Goal: Task Accomplishment & Management: Use online tool/utility

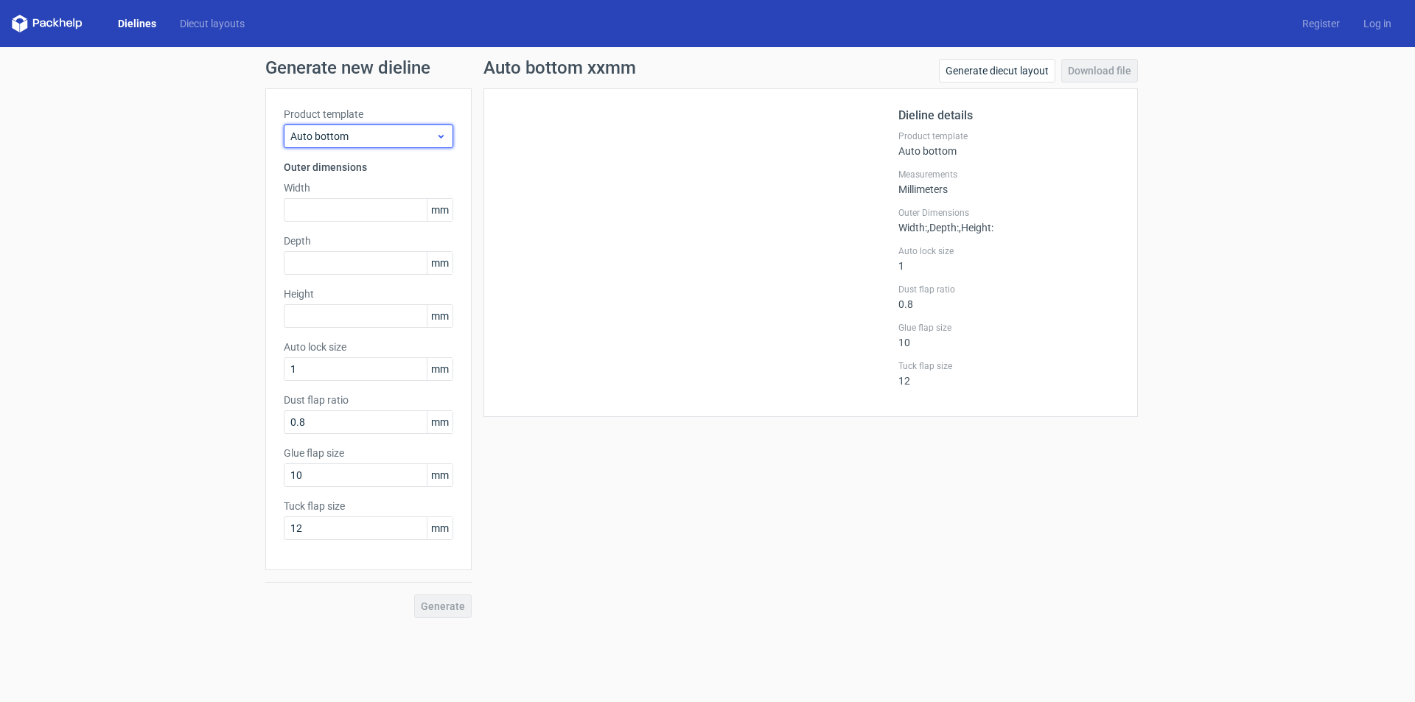
click at [430, 132] on span "Auto bottom" at bounding box center [362, 136] width 145 height 15
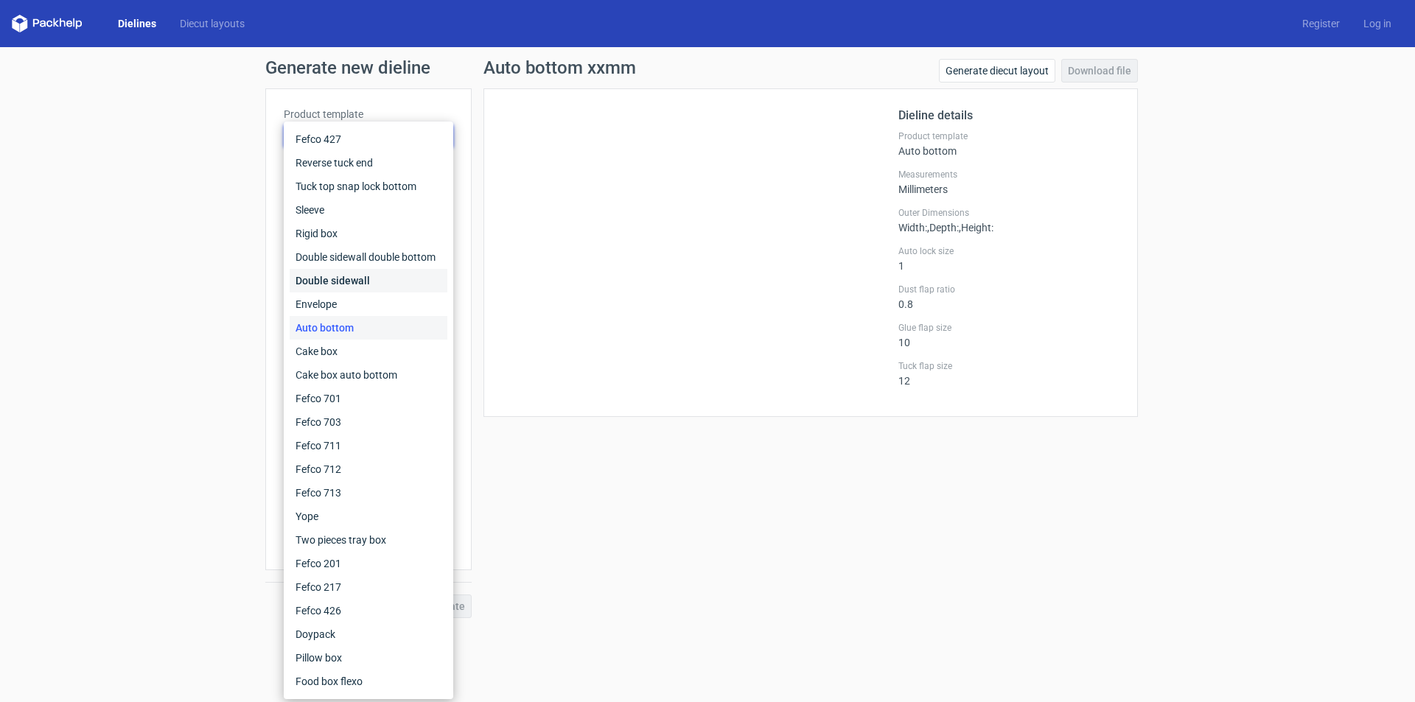
click at [405, 283] on div "Double sidewall" at bounding box center [369, 281] width 158 height 24
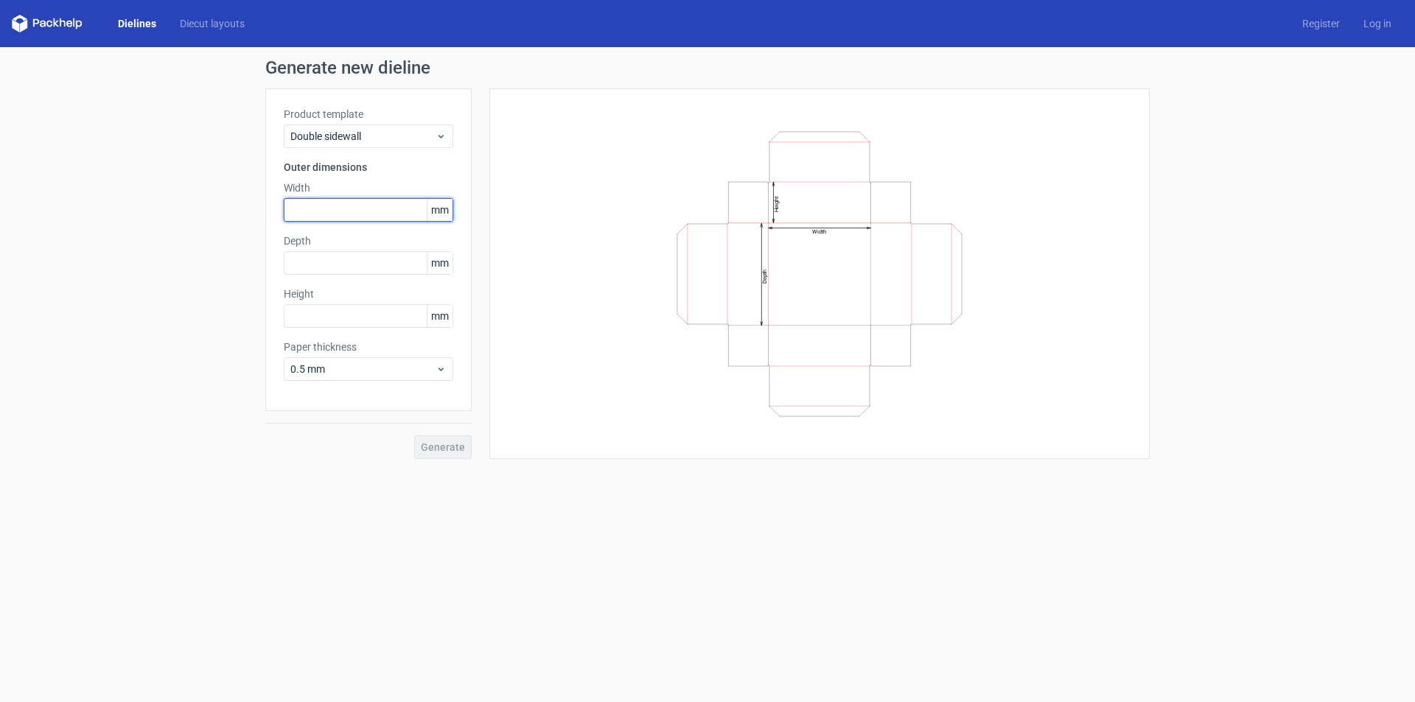
click at [422, 214] on input "text" at bounding box center [368, 210] width 169 height 24
click at [435, 214] on span "mm" at bounding box center [440, 210] width 26 height 22
click at [372, 212] on input "text" at bounding box center [368, 210] width 169 height 24
type input "150"
click at [357, 258] on input "text" at bounding box center [368, 263] width 169 height 24
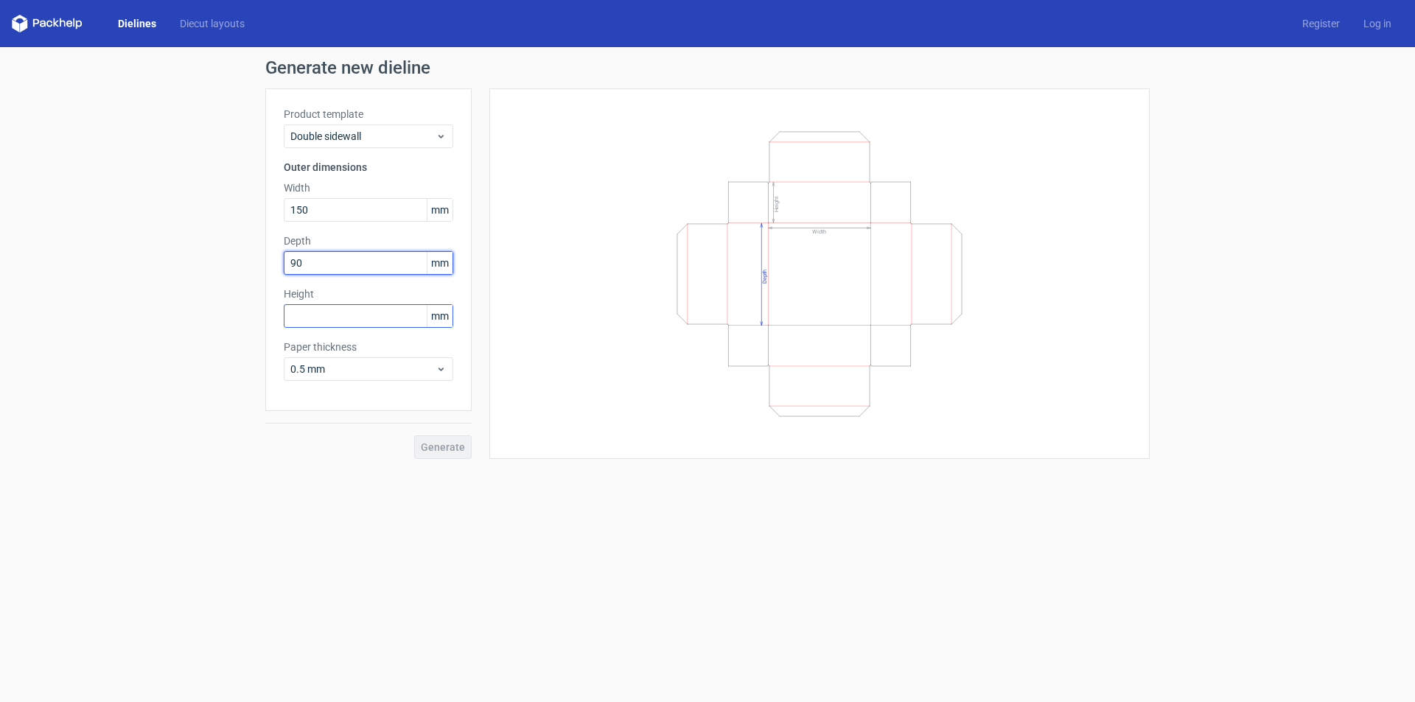
type input "90"
click at [354, 308] on input "text" at bounding box center [368, 316] width 169 height 24
type input "30"
click at [387, 381] on div "Product template Double sidewall Outer dimensions Width 150 mm Depth 90 mm Heig…" at bounding box center [368, 249] width 206 height 323
click at [396, 372] on span "0.5 mm" at bounding box center [362, 369] width 145 height 15
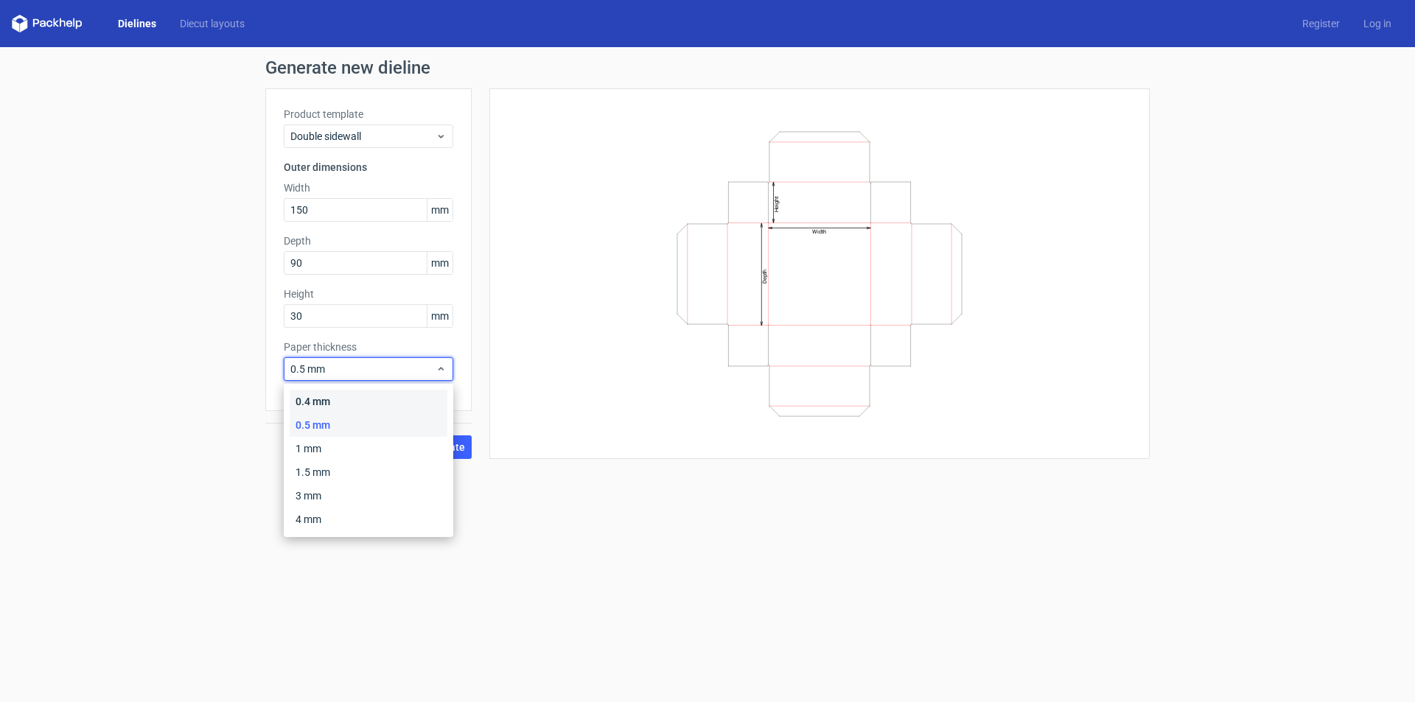
click at [382, 394] on div "0.4 mm" at bounding box center [369, 402] width 158 height 24
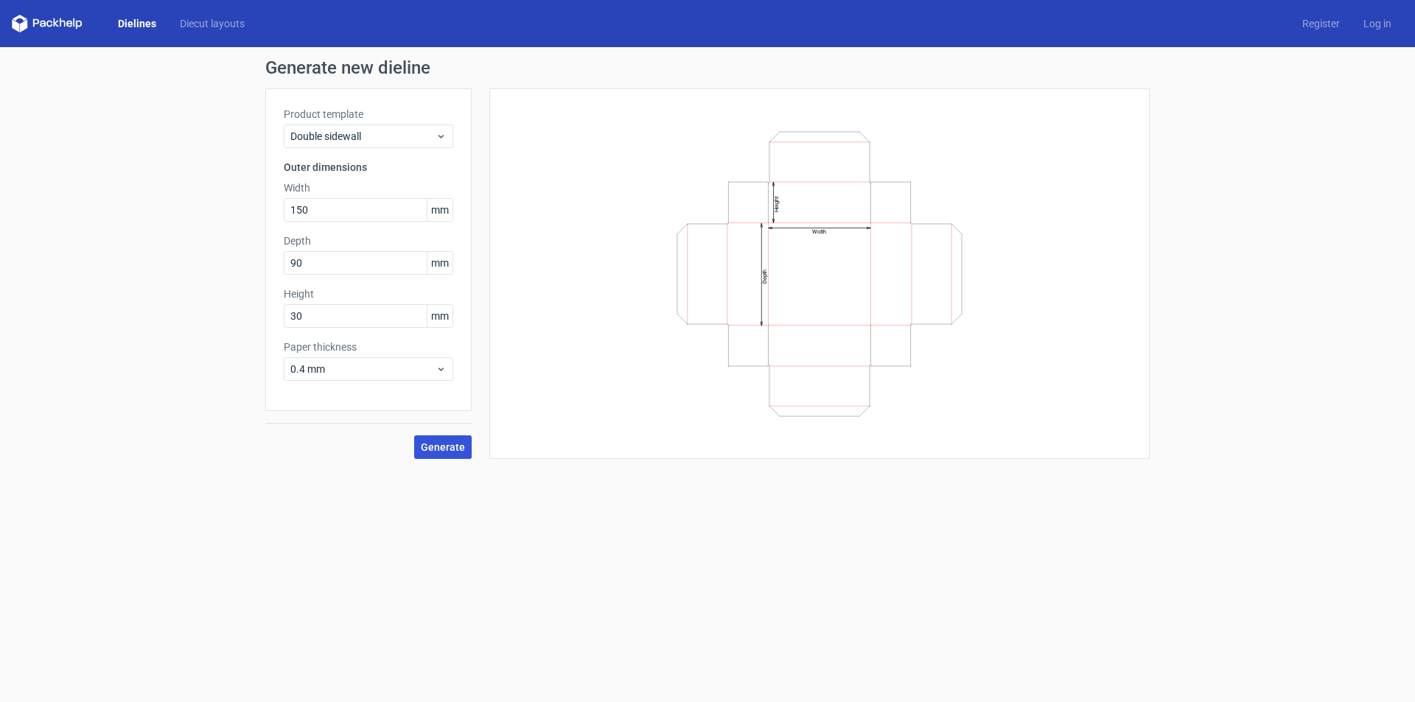
click at [458, 450] on span "Generate" at bounding box center [443, 447] width 44 height 10
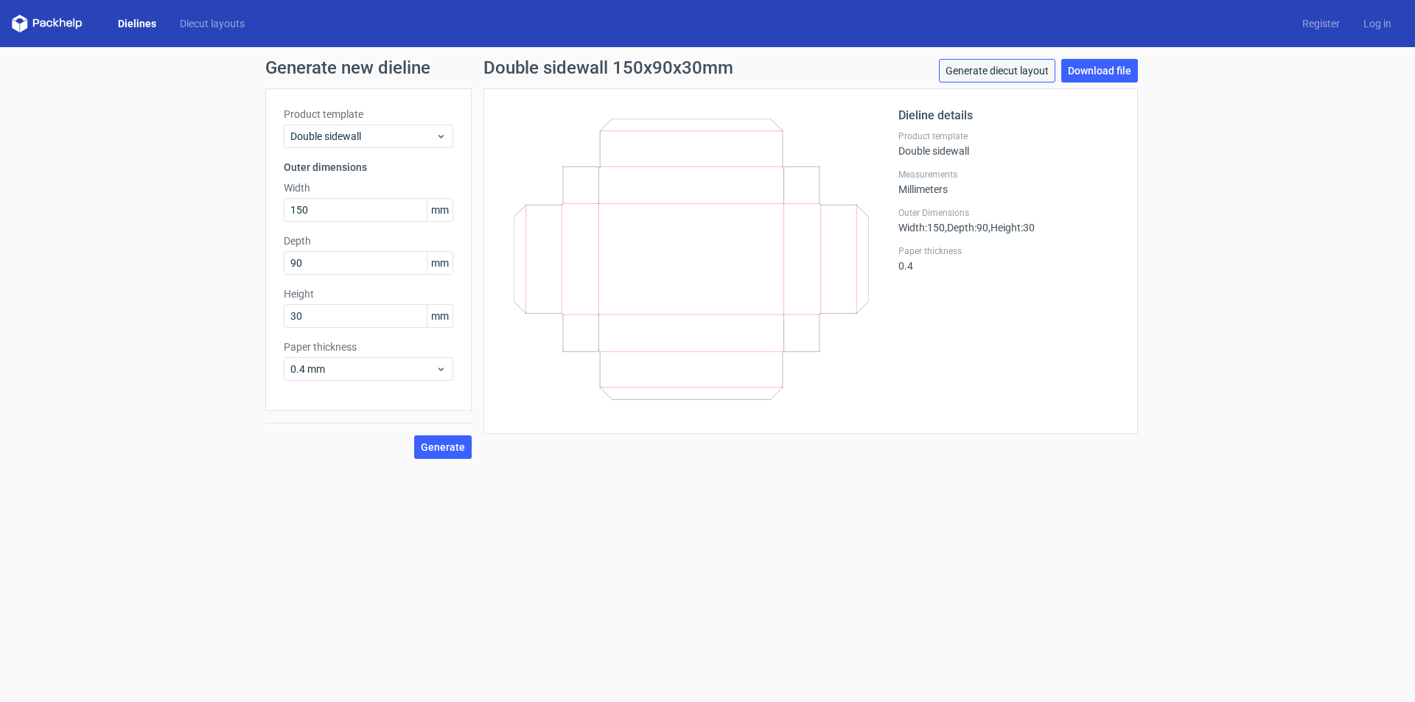
click at [1014, 66] on link "Generate diecut layout" at bounding box center [997, 71] width 116 height 24
click at [1096, 69] on link "Download file" at bounding box center [1099, 71] width 77 height 24
click at [1001, 66] on link "Generate diecut layout" at bounding box center [997, 71] width 116 height 24
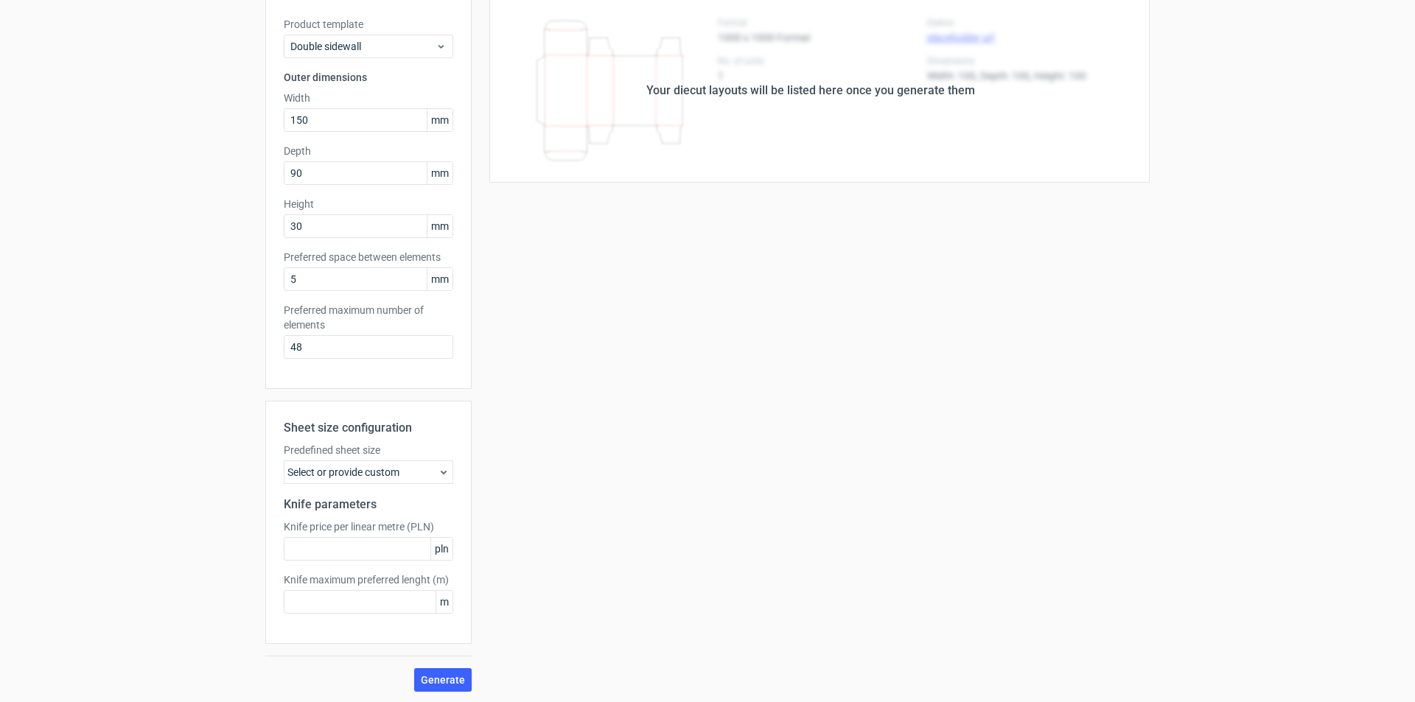
scroll to position [91, 0]
click at [366, 480] on div "Select or provide custom" at bounding box center [368, 471] width 169 height 24
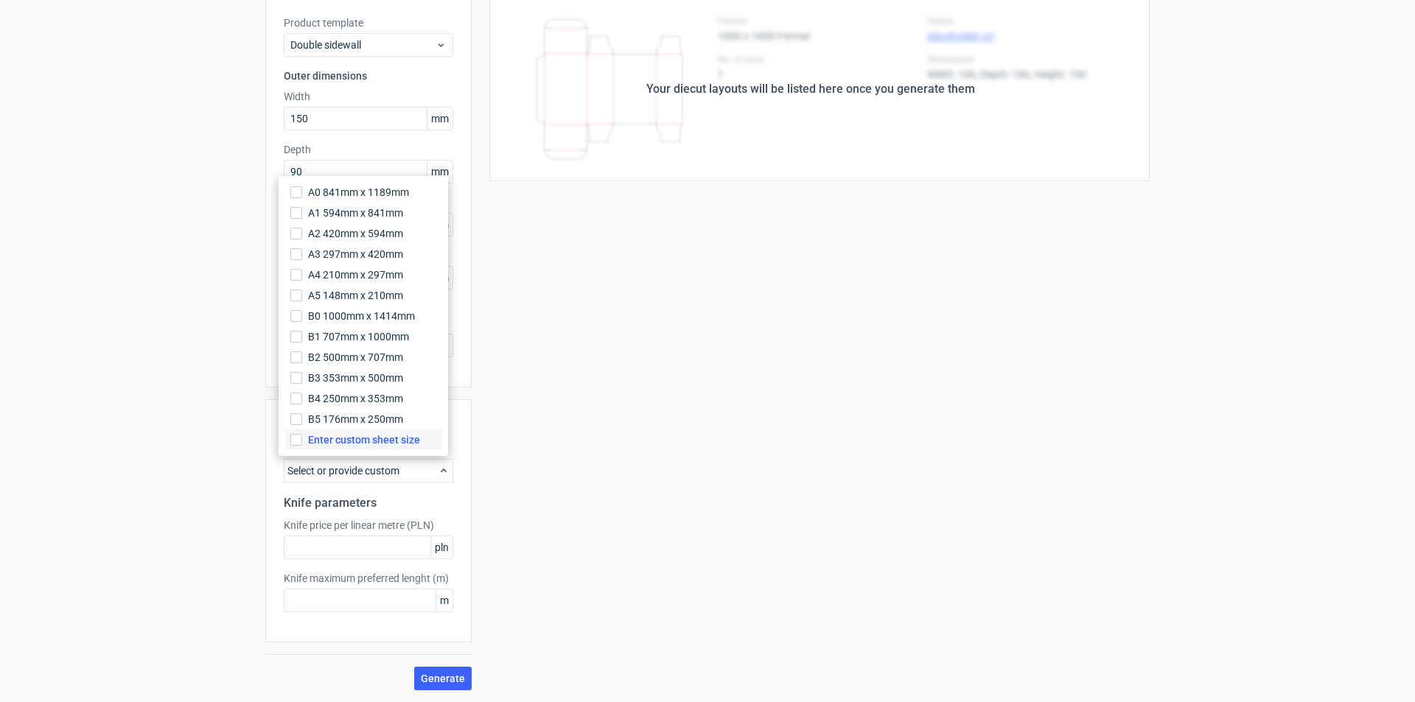
click at [374, 447] on label "Enter custom sheet size" at bounding box center [363, 440] width 158 height 21
click at [302, 446] on input "Enter custom sheet size" at bounding box center [296, 440] width 12 height 12
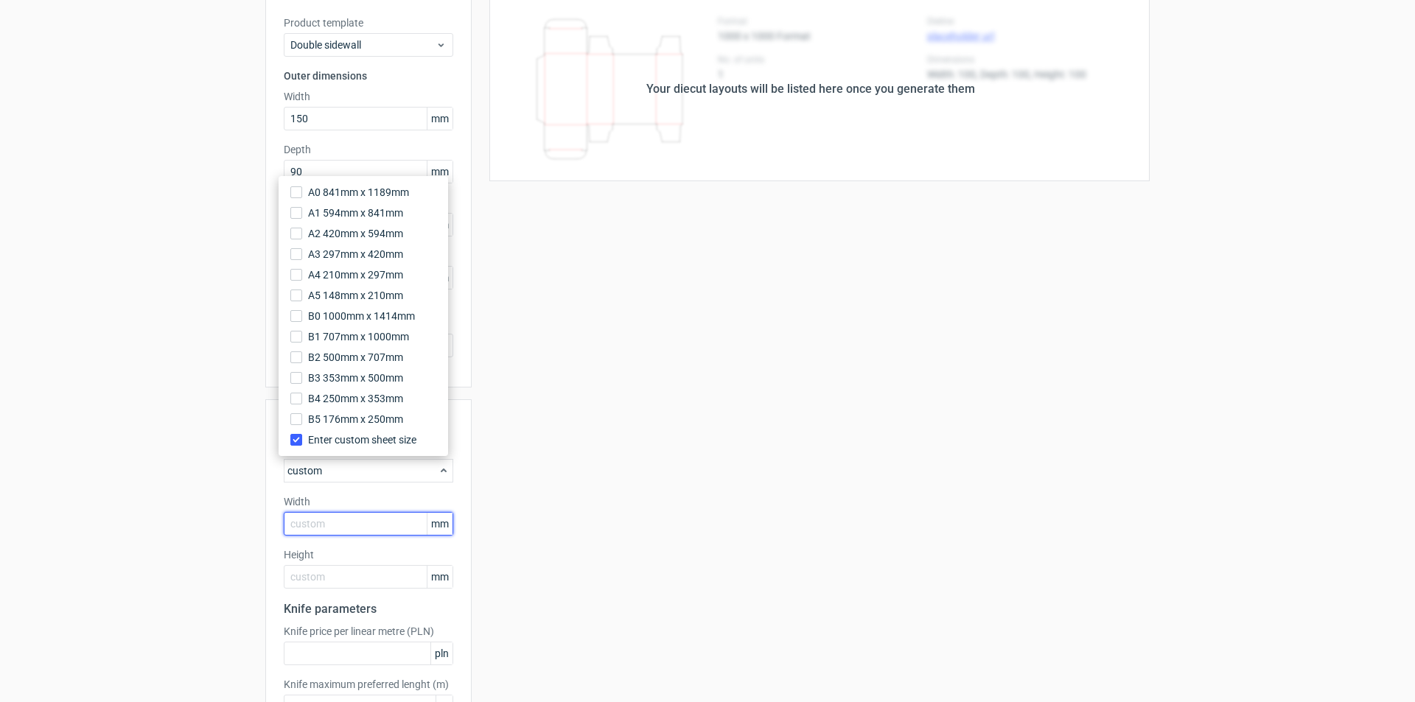
click at [338, 515] on input "text" at bounding box center [368, 524] width 169 height 24
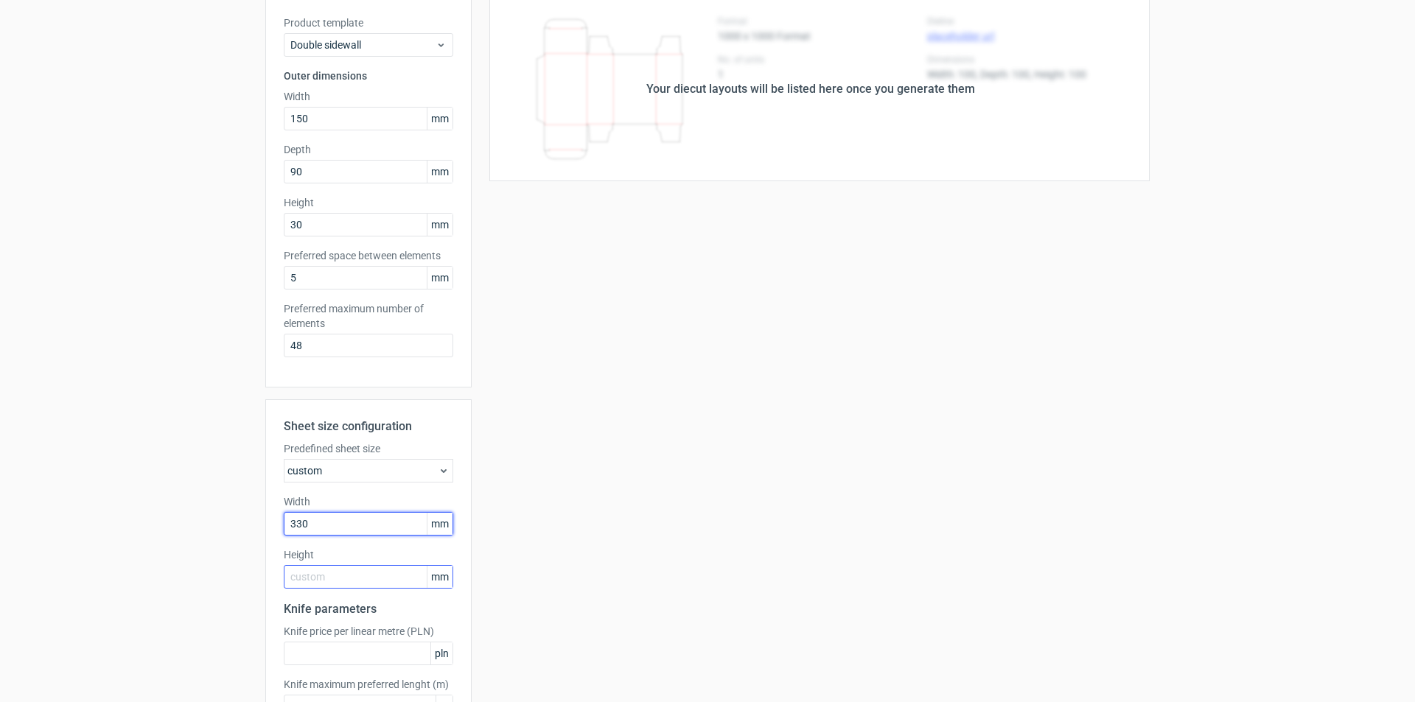
type input "330"
click at [363, 573] on input "text" at bounding box center [368, 577] width 169 height 24
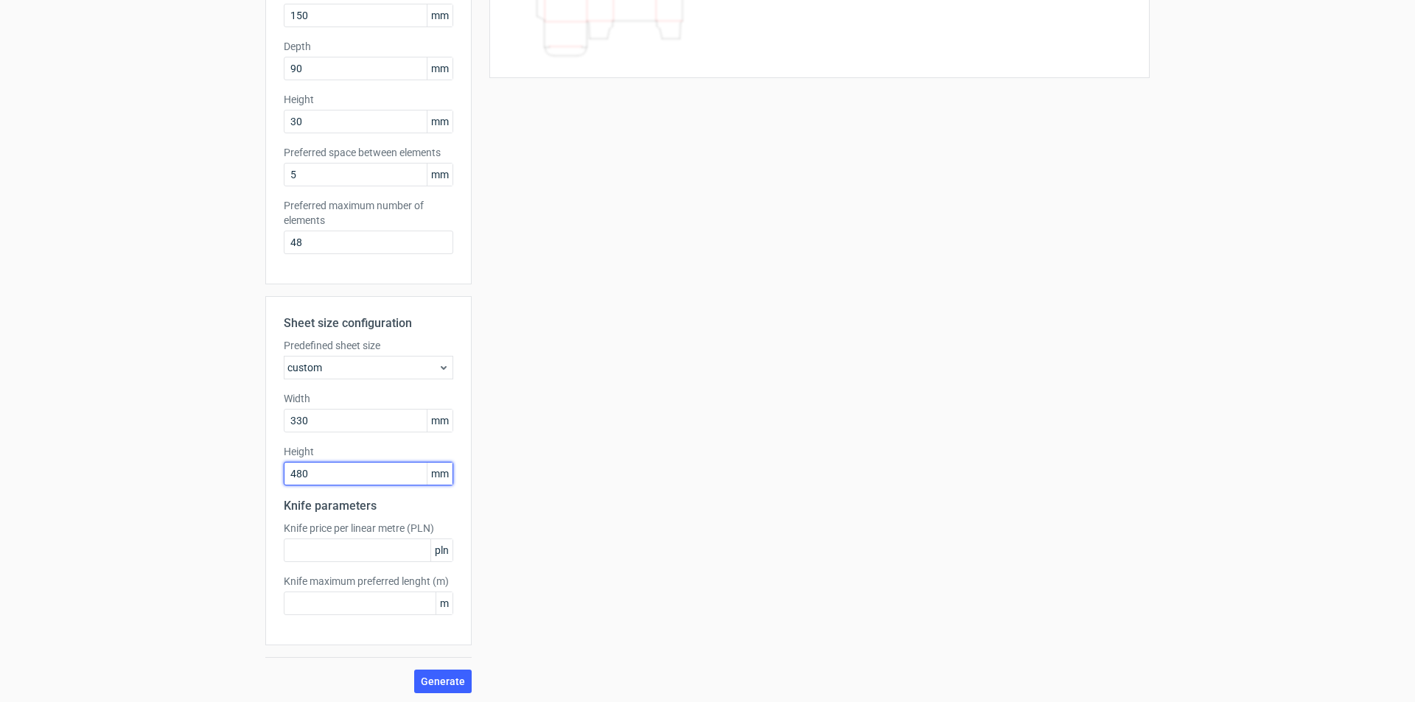
scroll to position [197, 0]
type input "480"
click at [442, 677] on span "Generate" at bounding box center [443, 679] width 44 height 10
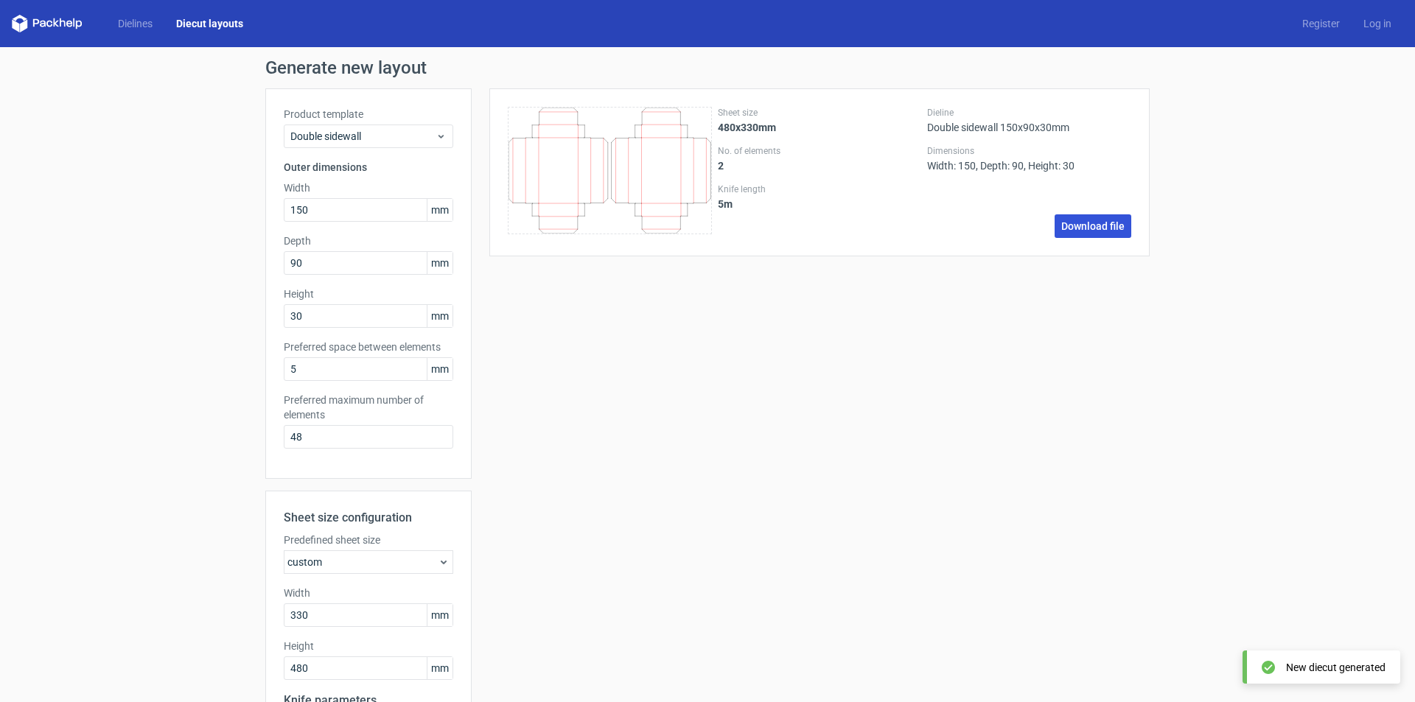
click at [1076, 231] on link "Download file" at bounding box center [1093, 226] width 77 height 24
